Goal: Task Accomplishment & Management: Use online tool/utility

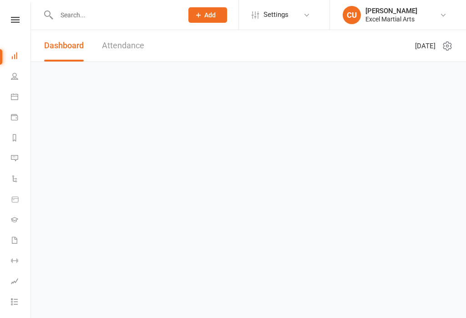
click at [446, 14] on icon at bounding box center [443, 14] width 7 height 7
click at [451, 8] on link "CU Charlene Urbanowski Excel Martial Arts" at bounding box center [397, 15] width 109 height 18
click at [437, 51] on button at bounding box center [444, 45] width 17 height 11
click at [129, 49] on link "Attendance" at bounding box center [123, 45] width 42 height 31
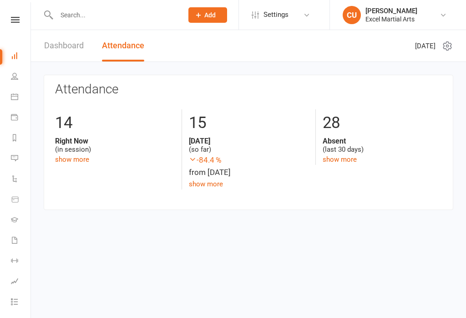
click at [13, 22] on icon at bounding box center [15, 20] width 9 height 6
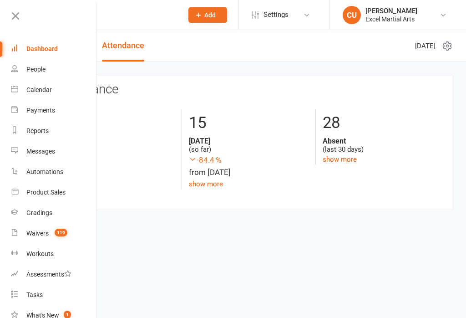
click at [15, 22] on icon at bounding box center [15, 16] width 13 height 13
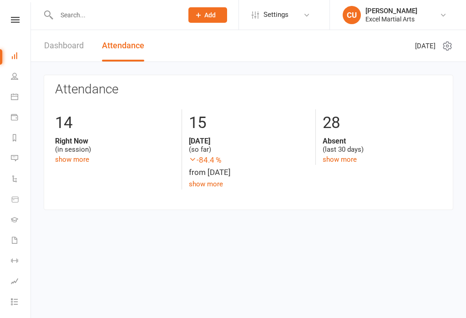
click at [79, 50] on link "Dashboard" at bounding box center [64, 45] width 40 height 31
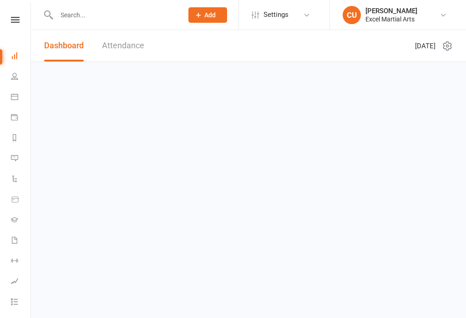
click at [120, 55] on link "Attendance" at bounding box center [123, 45] width 42 height 31
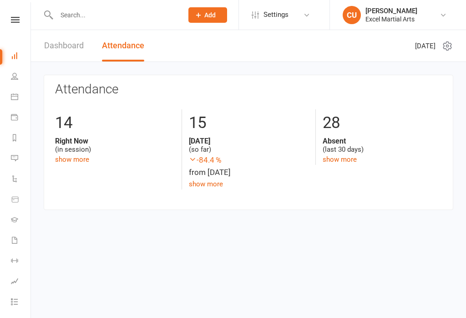
click at [70, 157] on link "show more" at bounding box center [72, 159] width 34 height 8
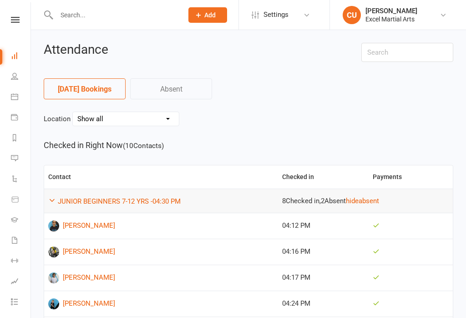
click at [152, 120] on select "Show all Barlborough Village Hall Excel from home Swallownest Miners Welfare Yo…" at bounding box center [126, 119] width 106 height 14
click at [312, 15] on link "Settings" at bounding box center [283, 15] width 63 height 20
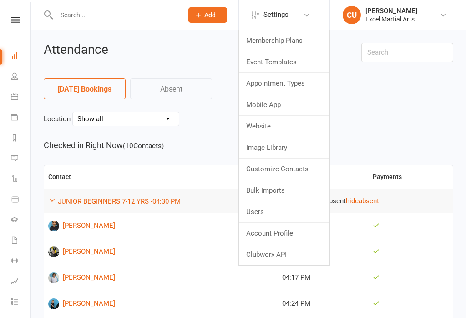
click at [313, 18] on link "Settings" at bounding box center [283, 15] width 63 height 20
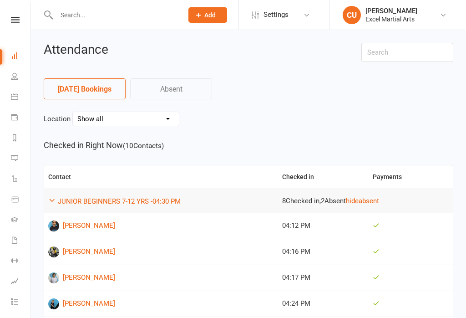
click at [154, 201] on span "- 04:30 PM" at bounding box center [166, 201] width 30 height 8
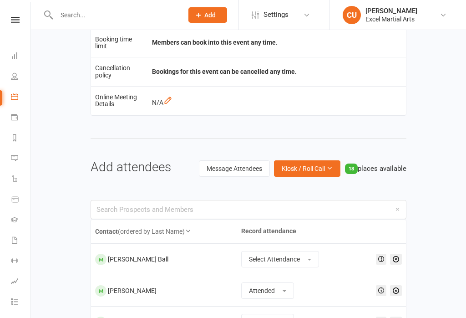
scroll to position [452, 0]
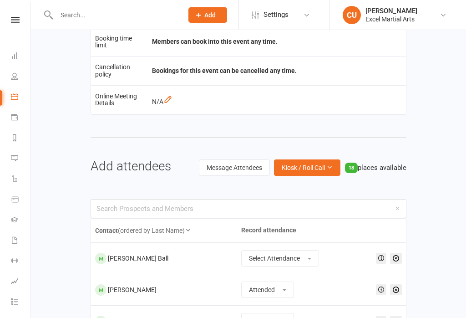
click at [303, 171] on span "Kiosk / Roll Call" at bounding box center [303, 167] width 43 height 7
click at [288, 197] on link "Enter Kiosk Mode" at bounding box center [295, 188] width 90 height 18
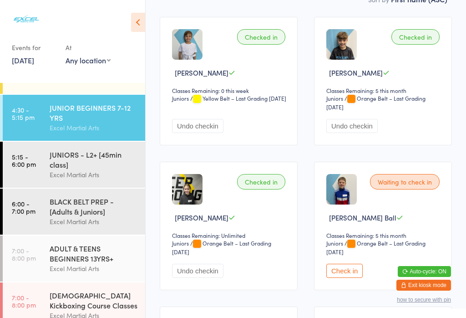
scroll to position [27, 0]
click at [82, 186] on div "JUNIORS - L2+ [45min class] Excel Martial Arts" at bounding box center [98, 164] width 96 height 46
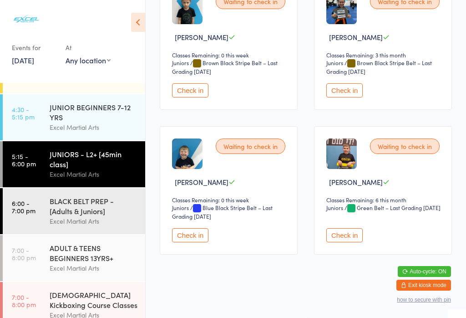
scroll to position [1655, 0]
click at [356, 242] on button "Check in" at bounding box center [344, 235] width 36 height 14
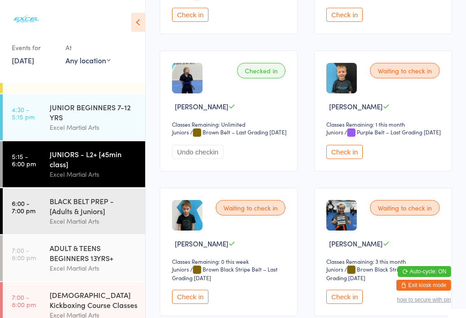
scroll to position [1373, 0]
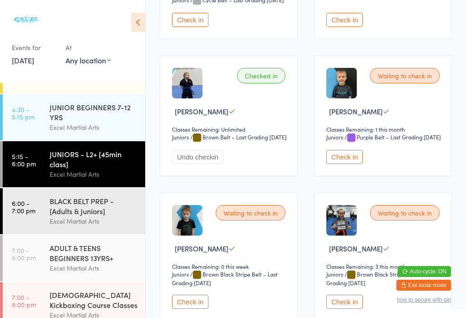
click at [353, 164] on button "Check in" at bounding box center [344, 157] width 36 height 14
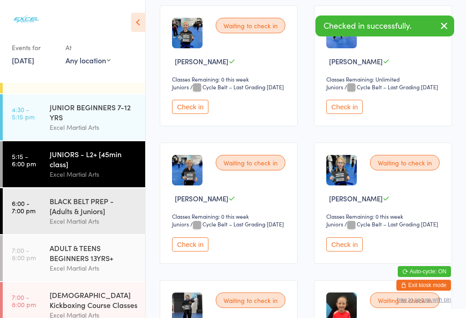
scroll to position [292, 0]
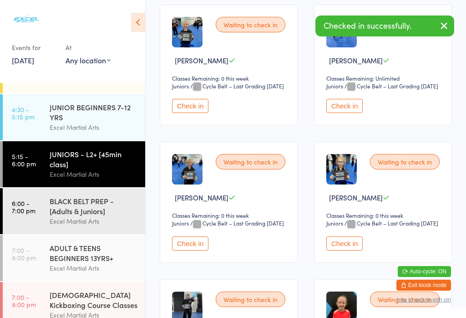
click at [196, 250] on button "Check in" at bounding box center [190, 243] width 36 height 14
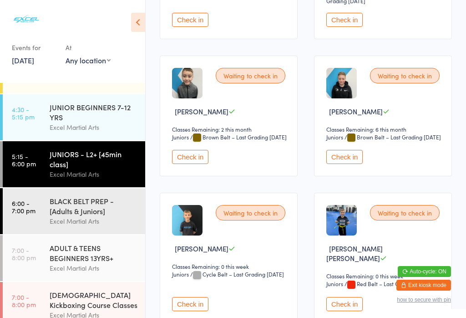
scroll to position [943, 0]
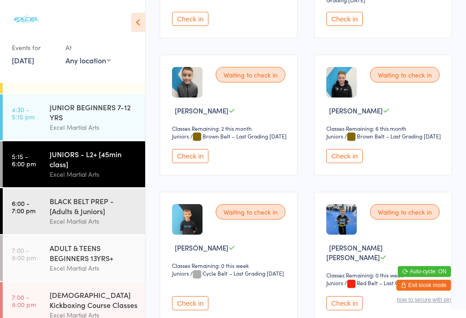
click at [189, 163] on button "Check in" at bounding box center [190, 156] width 36 height 14
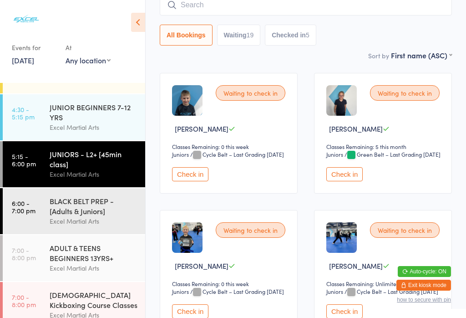
scroll to position [86, 0]
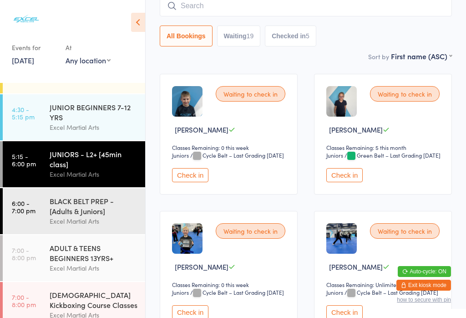
click at [351, 182] on button "Check in" at bounding box center [344, 175] width 36 height 14
click at [241, 28] on button "Waiting 18" at bounding box center [239, 35] width 44 height 21
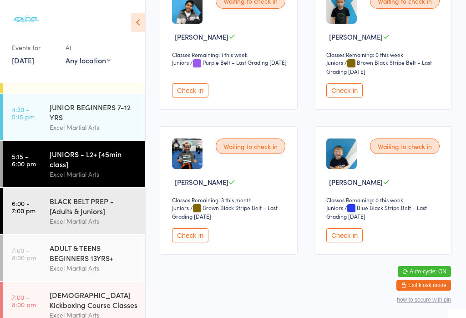
scroll to position [1189, 0]
click at [196, 97] on button "Check in" at bounding box center [190, 90] width 36 height 14
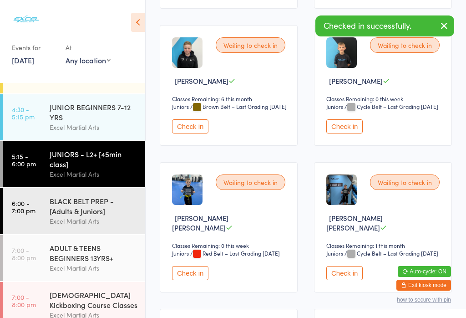
scroll to position [834, 0]
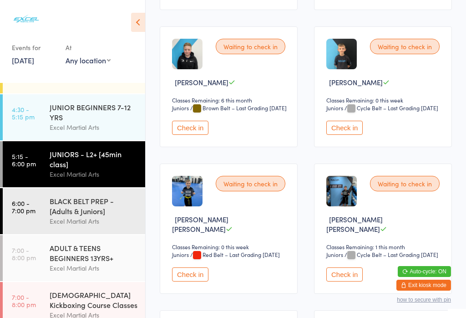
click at [187, 135] on button "Check in" at bounding box center [190, 128] width 36 height 14
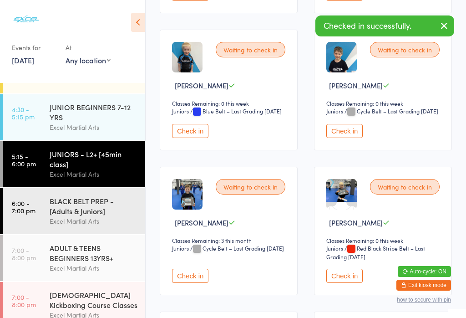
scroll to position [548, 0]
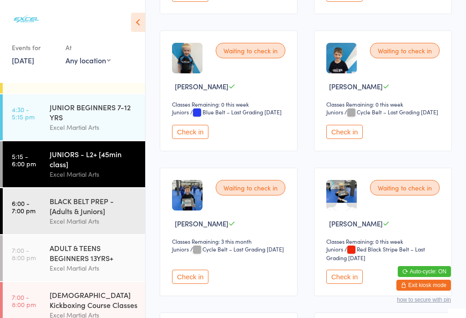
click at [41, 213] on link "6:00 - 7:00 pm BLACK BELT PREP - [Adults & Juniors] Excel Martial Arts" at bounding box center [74, 211] width 142 height 46
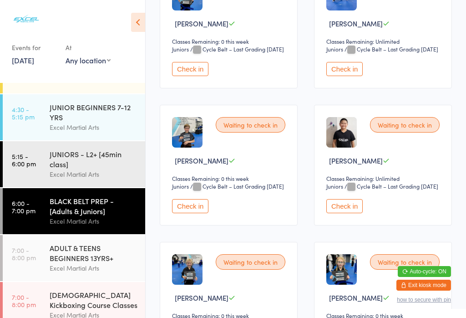
scroll to position [619, 0]
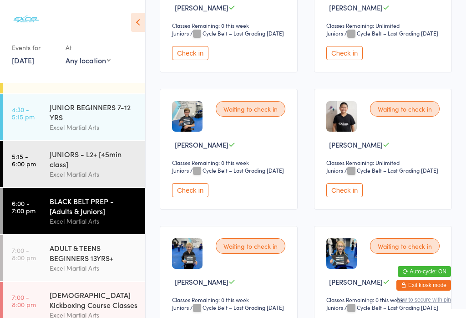
click at [184, 197] on button "Check in" at bounding box center [190, 190] width 36 height 14
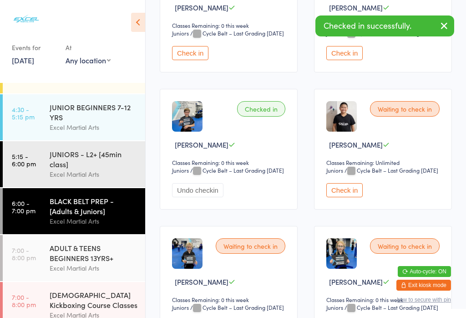
click at [65, 157] on div "JUNIORS - L2+ [45min class]" at bounding box center [94, 159] width 88 height 20
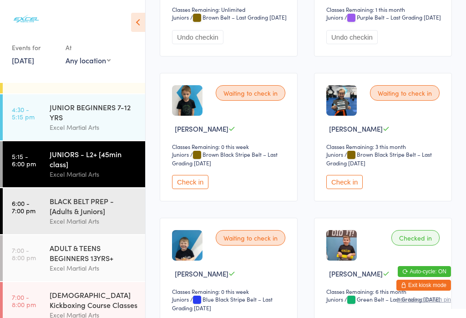
scroll to position [1493, 0]
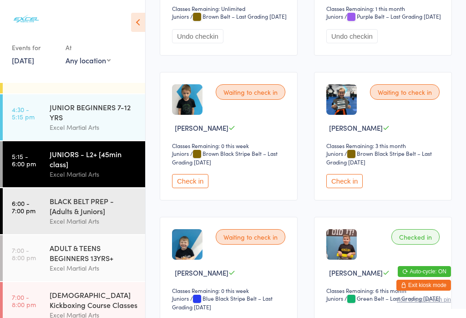
click at [342, 188] on button "Check in" at bounding box center [344, 181] width 36 height 14
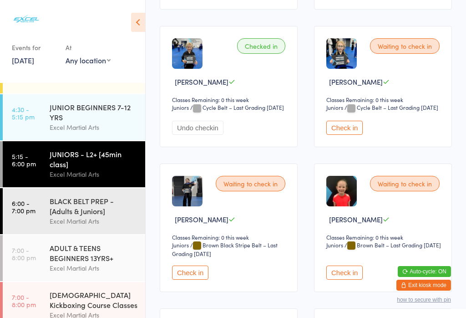
scroll to position [407, 0]
click at [197, 280] on button "Check in" at bounding box center [190, 273] width 36 height 14
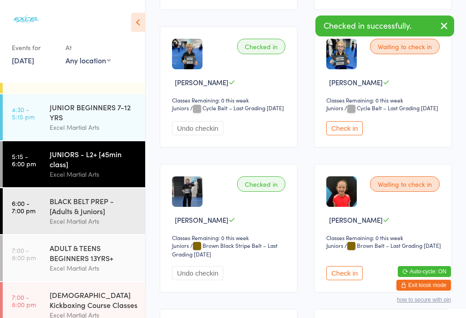
click at [114, 210] on div "BLACK BELT PREP - [Adults & Juniors]" at bounding box center [94, 206] width 88 height 20
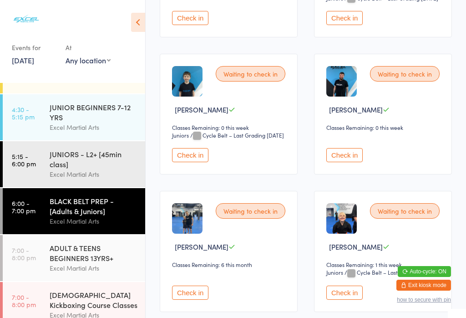
scroll to position [247, 0]
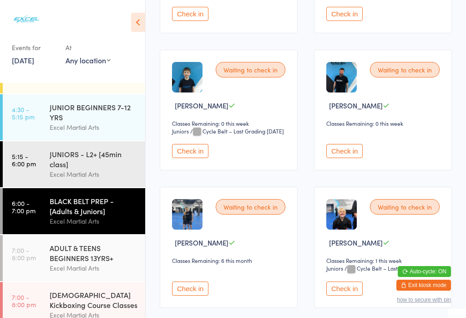
click at [349, 158] on button "Check in" at bounding box center [344, 151] width 36 height 14
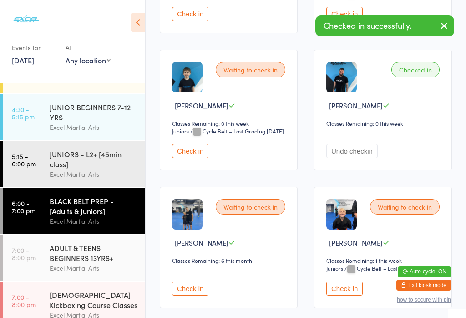
click at [95, 168] on div "JUNIORS - L2+ [45min class]" at bounding box center [94, 159] width 88 height 20
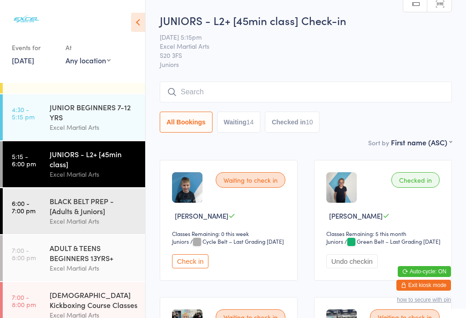
click at [193, 268] on button "Check in" at bounding box center [190, 261] width 36 height 14
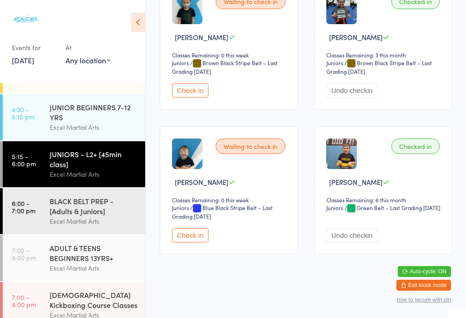
scroll to position [1653, 0]
click at [189, 242] on button "Check in" at bounding box center [190, 235] width 36 height 14
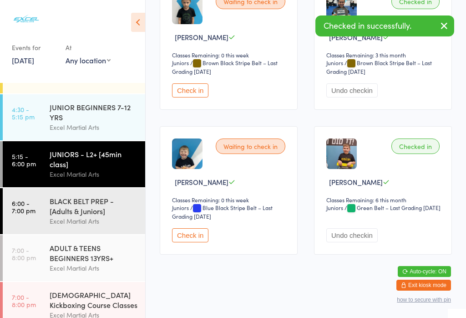
click at [198, 242] on button "Check in" at bounding box center [190, 235] width 36 height 14
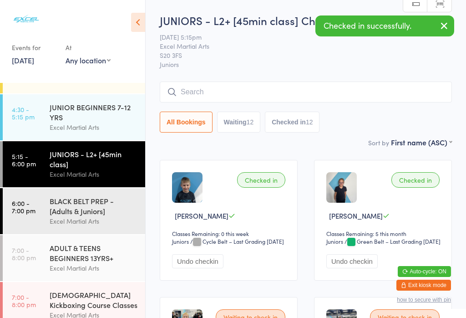
scroll to position [0, 0]
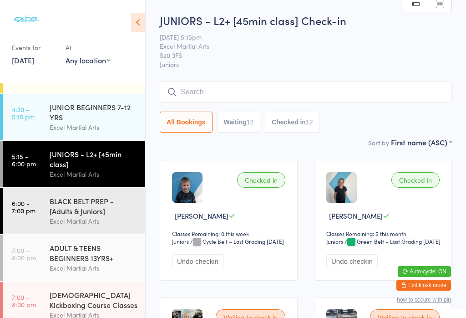
click at [240, 115] on button "Waiting 12" at bounding box center [239, 121] width 44 height 21
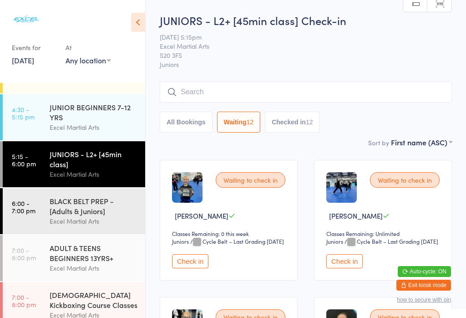
click at [245, 125] on button "Waiting 12" at bounding box center [239, 121] width 44 height 21
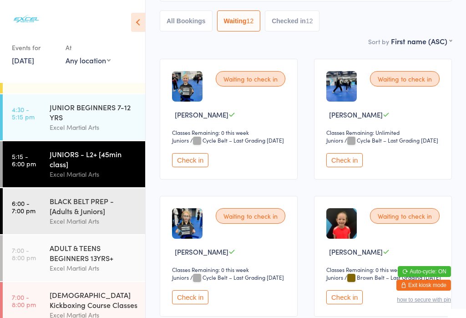
scroll to position [101, 0]
click at [184, 167] on button "Check in" at bounding box center [190, 160] width 36 height 14
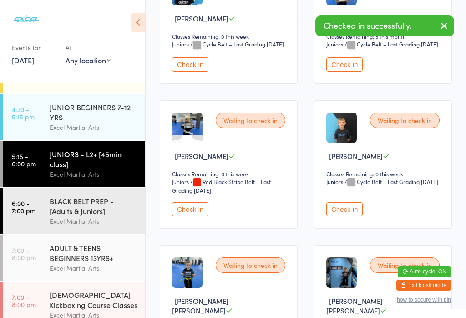
scroll to position [472, 0]
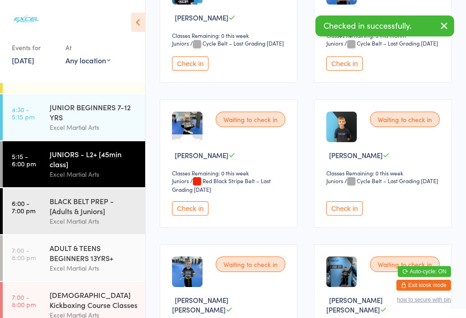
click at [198, 215] on button "Check in" at bounding box center [190, 208] width 36 height 14
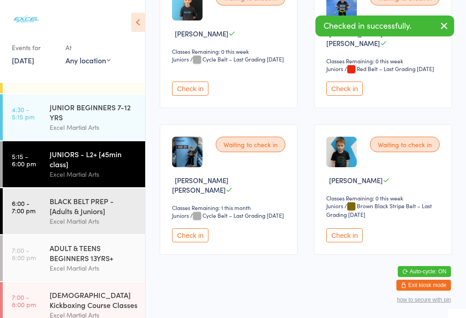
scroll to position [619, 0]
click at [108, 214] on div "BLACK BELT PREP - [Adults & Juniors]" at bounding box center [94, 206] width 88 height 20
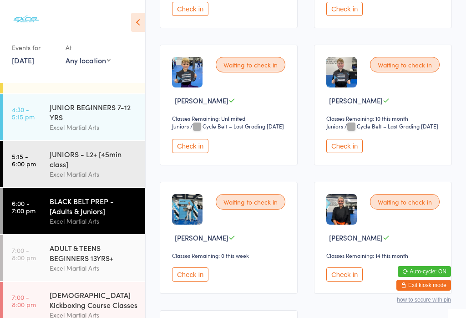
scroll to position [1759, 0]
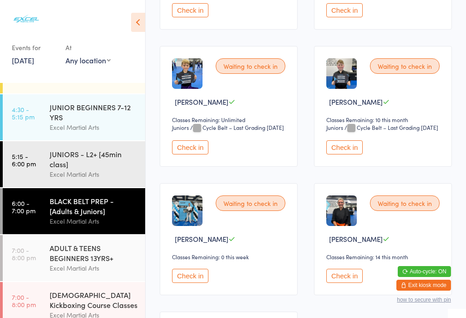
click at [356, 17] on button "Check in" at bounding box center [344, 10] width 36 height 14
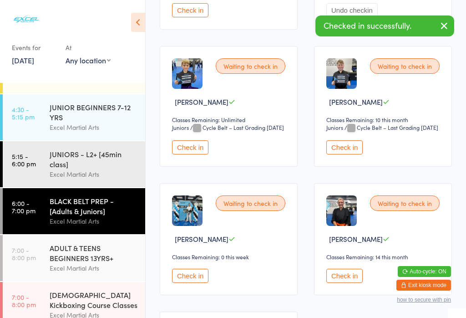
click at [97, 162] on div "JUNIORS - L2+ [45min class]" at bounding box center [94, 159] width 88 height 20
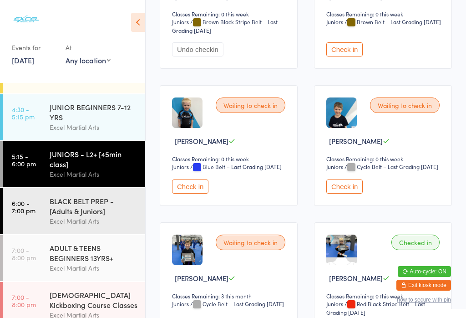
scroll to position [630, 0]
click at [198, 194] on button "Check in" at bounding box center [190, 187] width 36 height 14
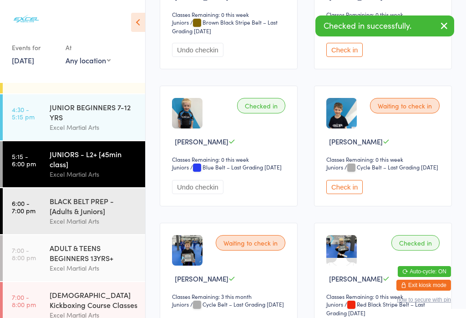
click at [43, 224] on link "6:00 - 7:00 pm BLACK BELT PREP - [Adults & Juniors] Excel Martial Arts" at bounding box center [74, 211] width 142 height 46
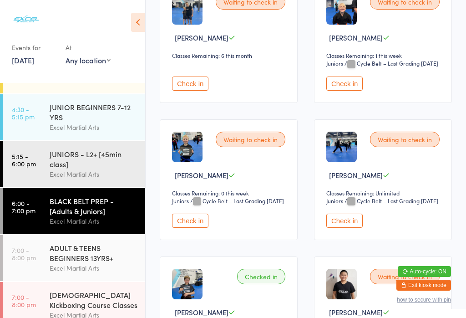
scroll to position [453, 0]
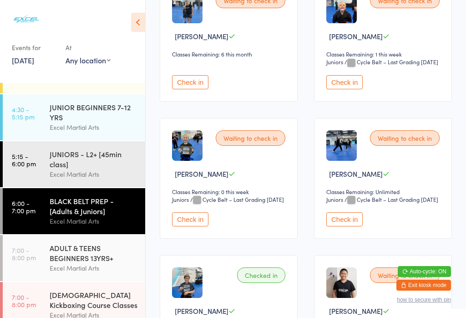
click at [187, 226] on button "Check in" at bounding box center [190, 219] width 36 height 14
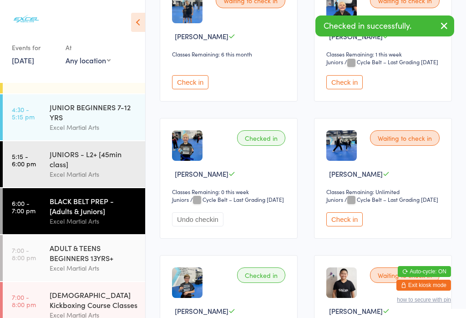
click at [69, 167] on div "JUNIORS - L2+ [45min class]" at bounding box center [94, 159] width 88 height 20
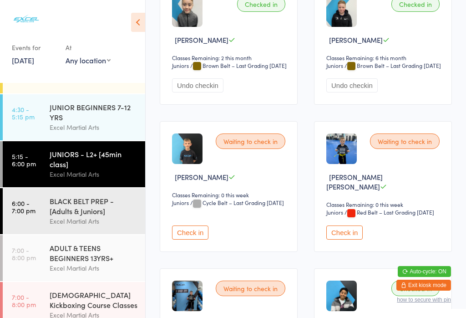
scroll to position [1019, 0]
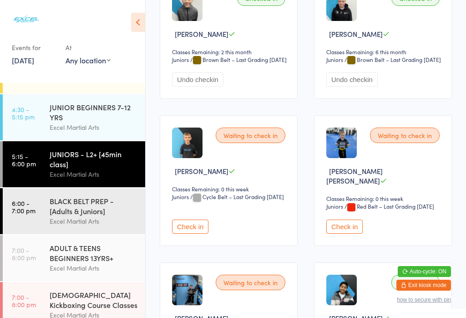
click at [344, 233] on button "Check in" at bounding box center [344, 226] width 36 height 14
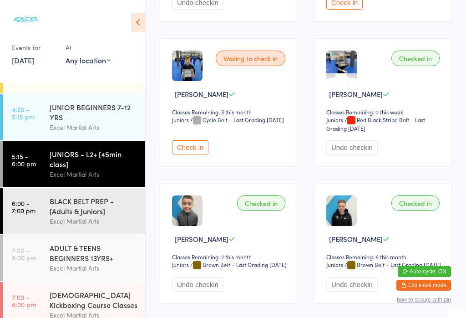
scroll to position [814, 0]
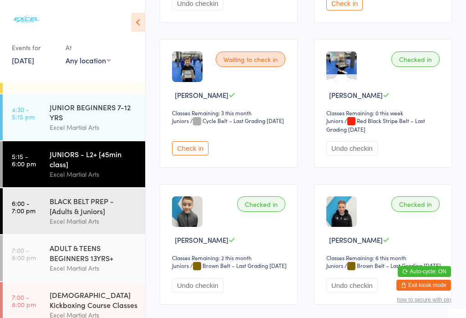
click at [196, 155] on button "Check in" at bounding box center [190, 148] width 36 height 14
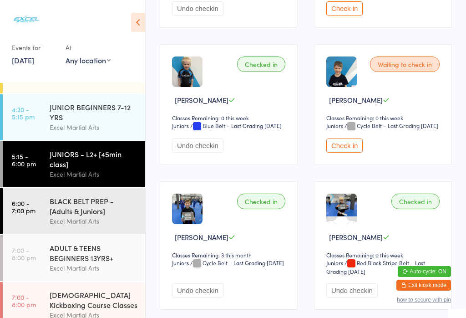
scroll to position [672, 0]
click at [350, 152] on button "Check in" at bounding box center [344, 145] width 36 height 14
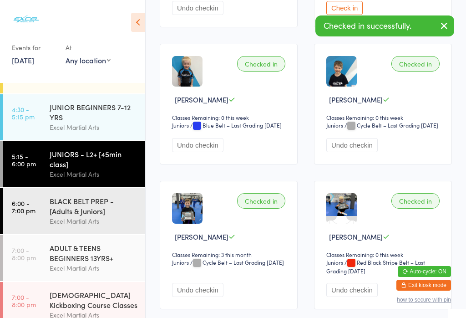
click at [98, 216] on div "BLACK BELT PREP - [Adults & Juniors]" at bounding box center [94, 206] width 88 height 20
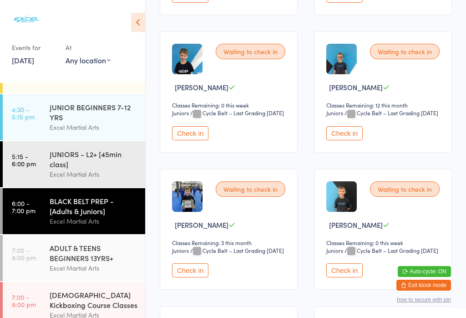
scroll to position [1087, 0]
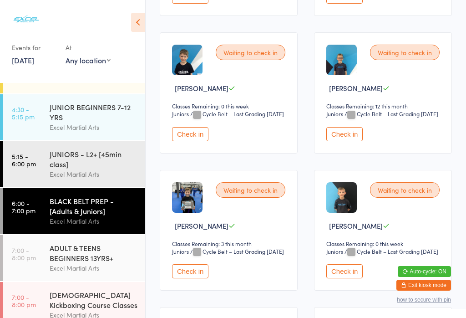
click at [200, 141] on button "Check in" at bounding box center [190, 134] width 36 height 14
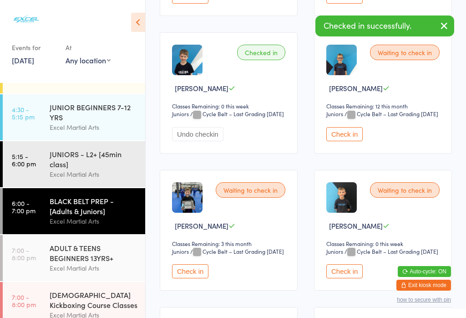
click at [98, 162] on div "JUNIORS - L2+ [45min class]" at bounding box center [94, 159] width 88 height 20
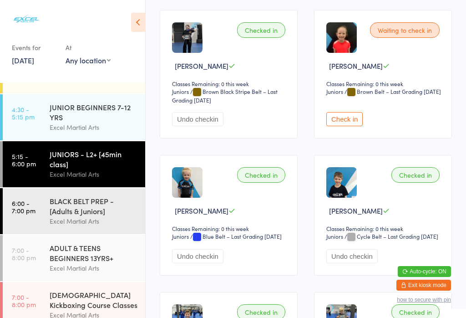
scroll to position [560, 0]
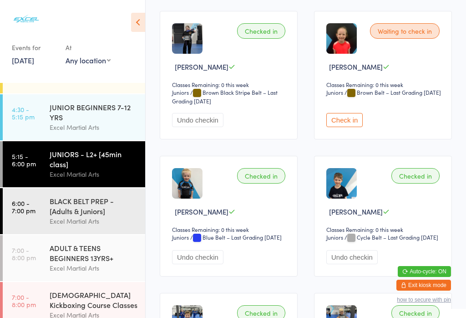
click at [346, 127] on button "Check in" at bounding box center [344, 120] width 36 height 14
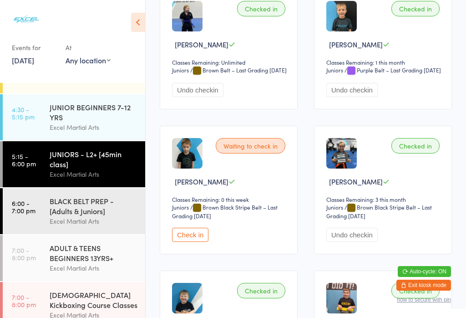
scroll to position [1443, 0]
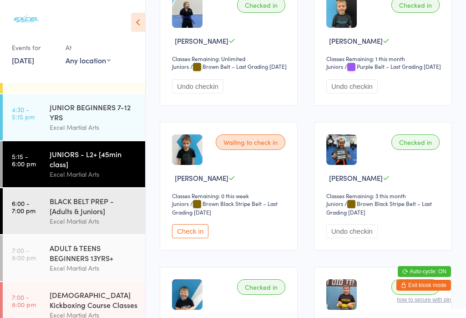
click at [192, 238] on button "Check in" at bounding box center [190, 231] width 36 height 14
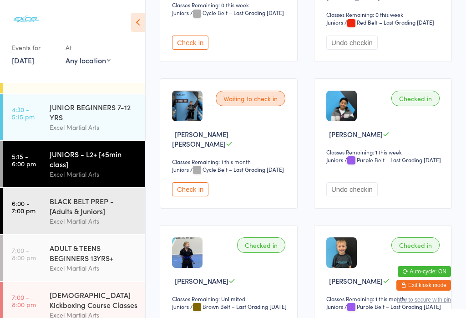
scroll to position [1204, 0]
click at [182, 196] on button "Check in" at bounding box center [190, 189] width 36 height 14
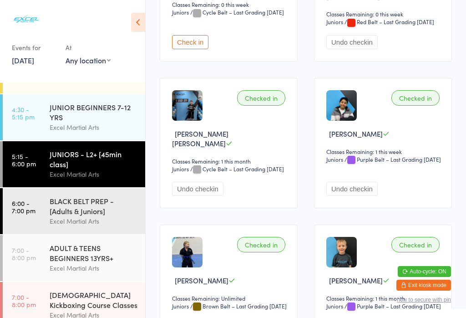
click at [86, 118] on div "JUNIOR BEGINNERS 7-12 YRS" at bounding box center [94, 112] width 88 height 20
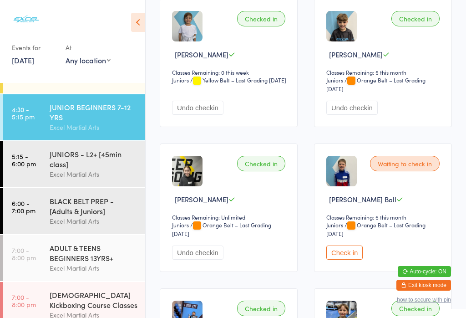
scroll to position [171, 0]
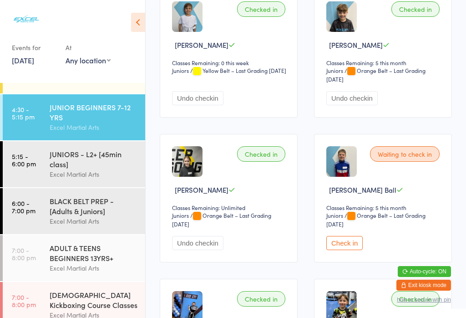
click at [356, 246] on button "Check in" at bounding box center [344, 243] width 36 height 14
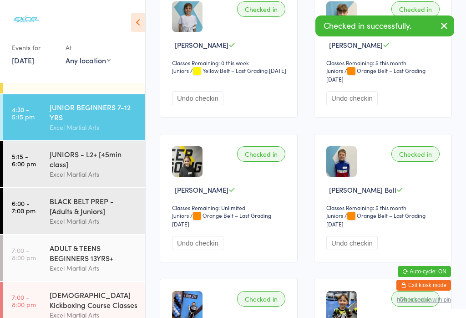
click at [97, 162] on div "JUNIORS - L2+ [45min class]" at bounding box center [94, 159] width 88 height 20
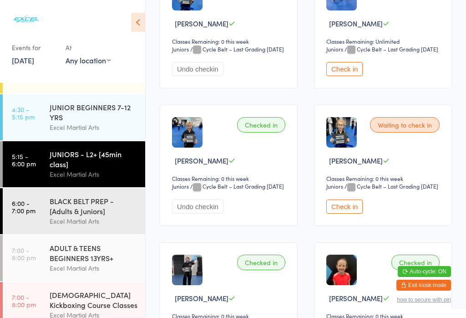
scroll to position [330, 0]
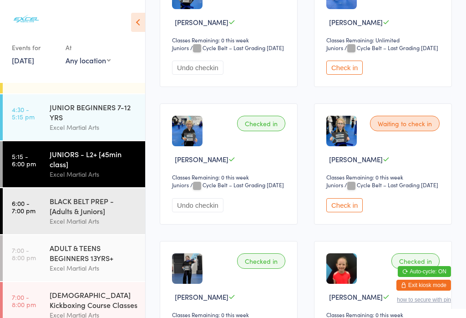
click at [349, 212] on button "Check in" at bounding box center [344, 205] width 36 height 14
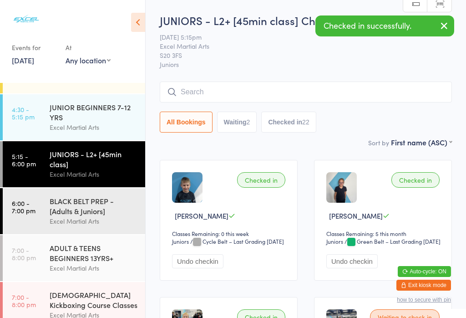
scroll to position [0, 0]
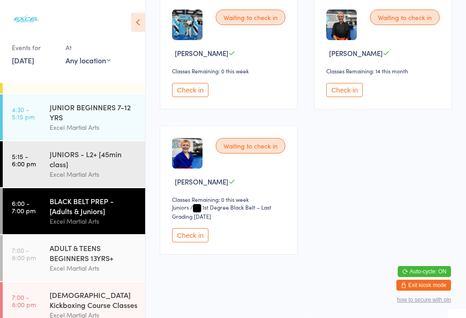
scroll to position [1935, 0]
click at [201, 242] on button "Check in" at bounding box center [190, 235] width 36 height 14
click at [192, 242] on button "Check in" at bounding box center [190, 235] width 36 height 14
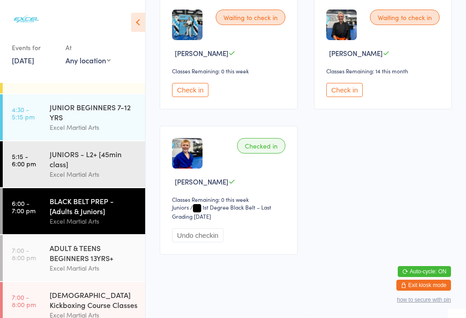
click at [344, 94] on button "Check in" at bounding box center [344, 90] width 36 height 14
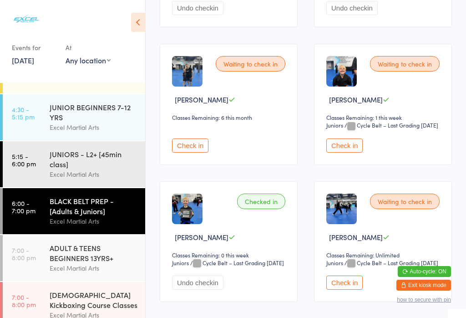
scroll to position [390, 0]
click at [192, 152] on button "Check in" at bounding box center [190, 145] width 36 height 14
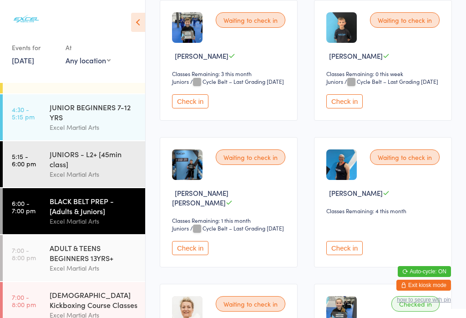
scroll to position [1258, 0]
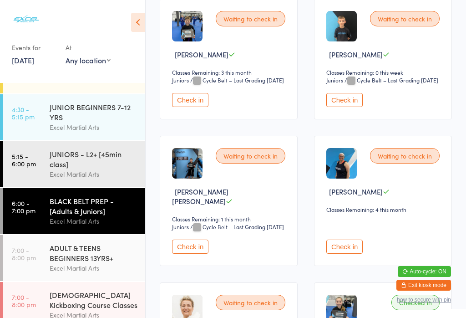
click at [360, 107] on button "Check in" at bounding box center [344, 100] width 36 height 14
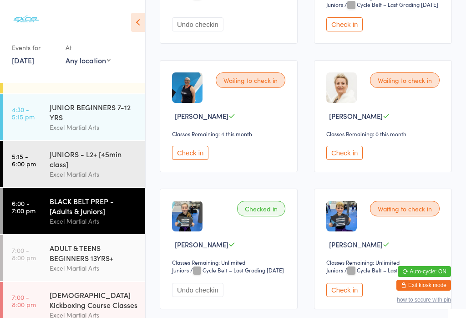
scroll to position [1342, 0]
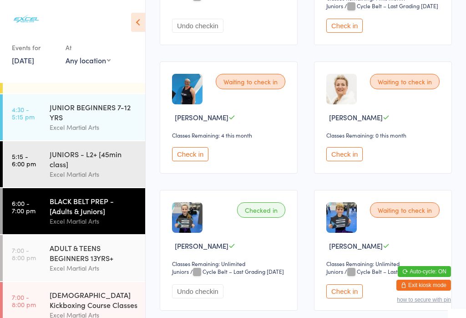
click at [190, 161] on button "Check in" at bounding box center [190, 154] width 36 height 14
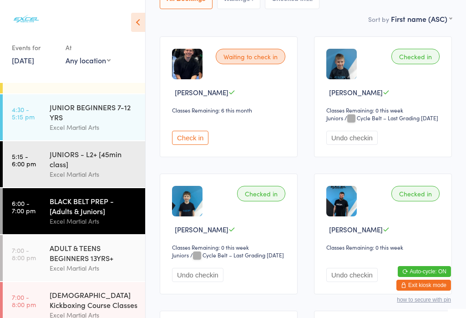
scroll to position [124, 0]
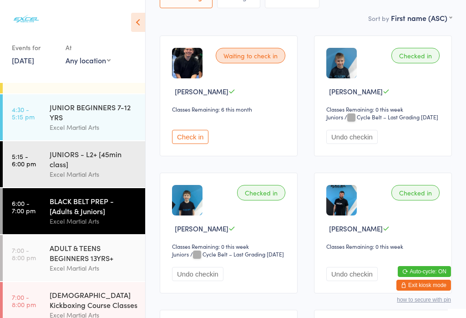
click at [186, 144] on button "Check in" at bounding box center [190, 137] width 36 height 14
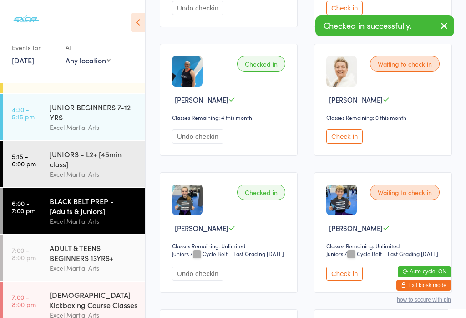
scroll to position [1373, 0]
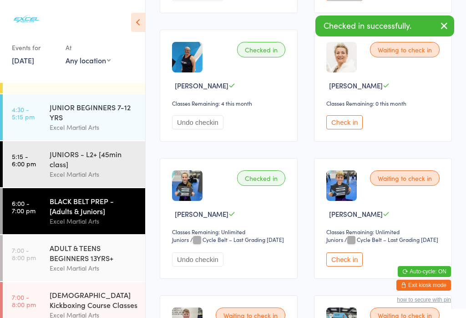
click at [343, 129] on button "Check in" at bounding box center [344, 122] width 36 height 14
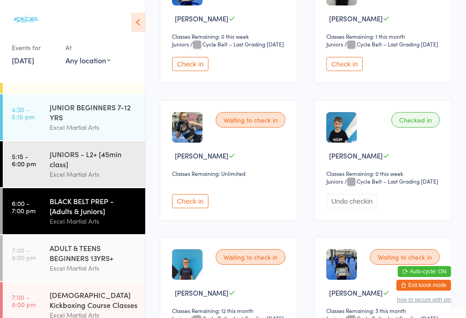
scroll to position [895, 0]
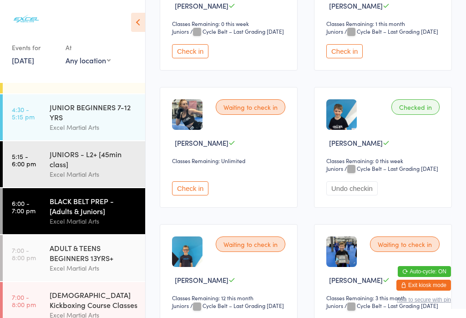
click at [342, 58] on button "Check in" at bounding box center [344, 51] width 36 height 14
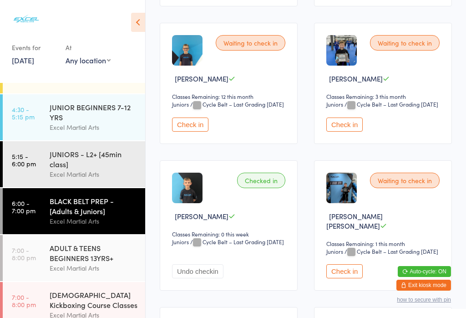
scroll to position [1097, 0]
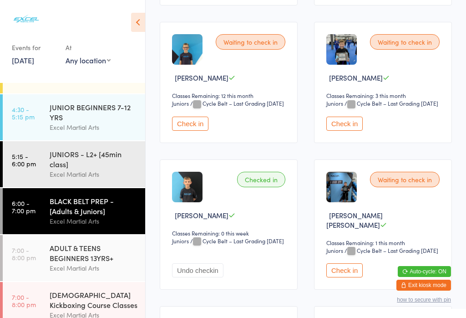
click at [181, 131] on button "Check in" at bounding box center [190, 124] width 36 height 14
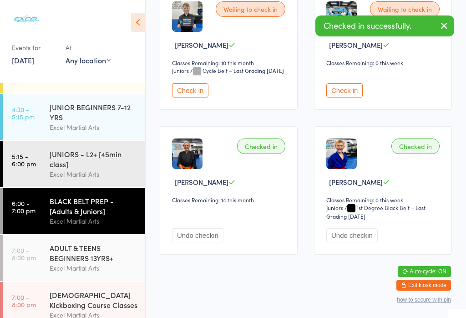
scroll to position [1787, 0]
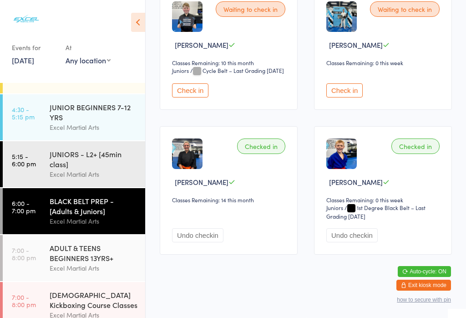
click at [187, 97] on button "Check in" at bounding box center [190, 90] width 36 height 14
